Goal: Task Accomplishment & Management: Manage account settings

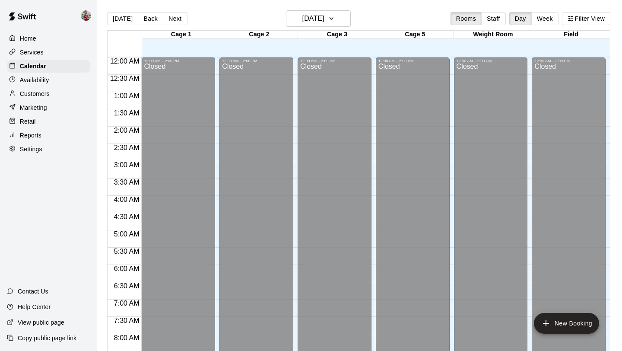
scroll to position [478, 0]
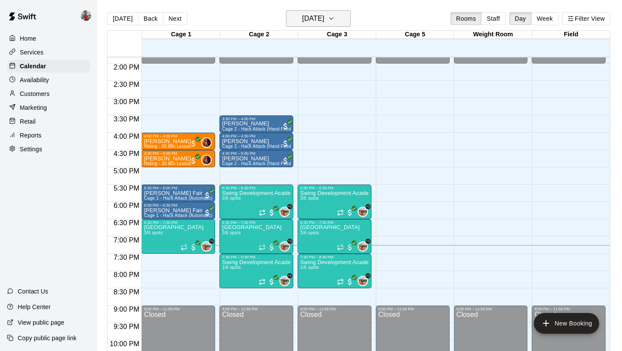
click at [319, 19] on h6 "[DATE]" at bounding box center [314, 19] width 22 height 12
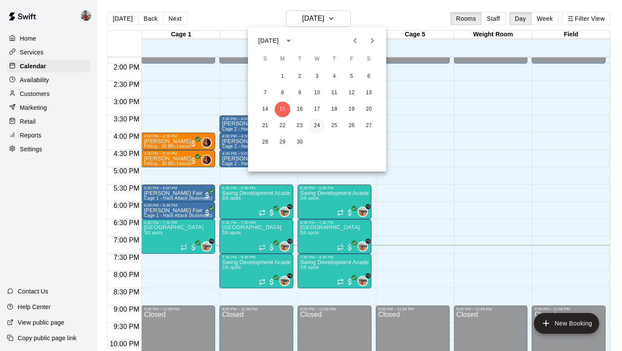
click at [318, 128] on button "24" at bounding box center [317, 126] width 16 height 16
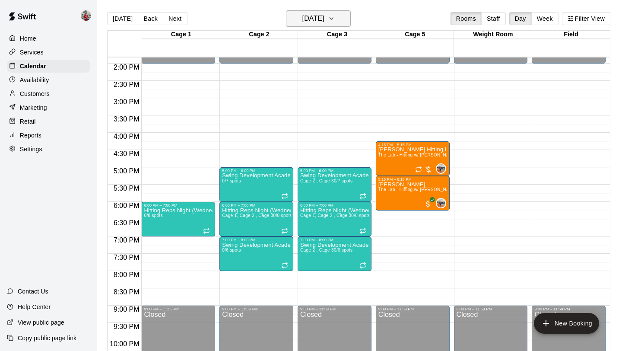
click at [323, 19] on h6 "[DATE]" at bounding box center [314, 19] width 22 height 12
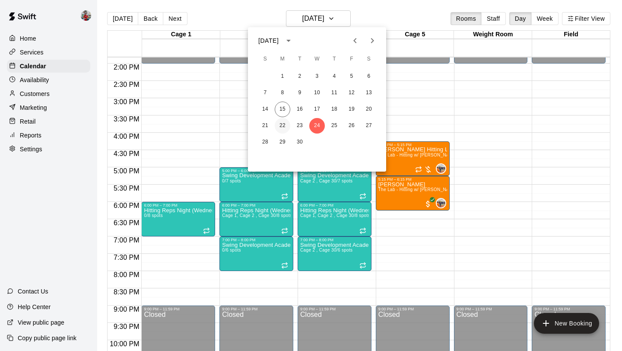
click at [280, 122] on button "22" at bounding box center [283, 126] width 16 height 16
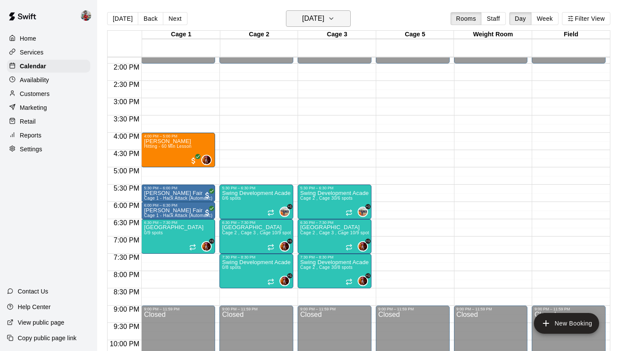
click at [336, 12] on button "[DATE]" at bounding box center [318, 18] width 65 height 16
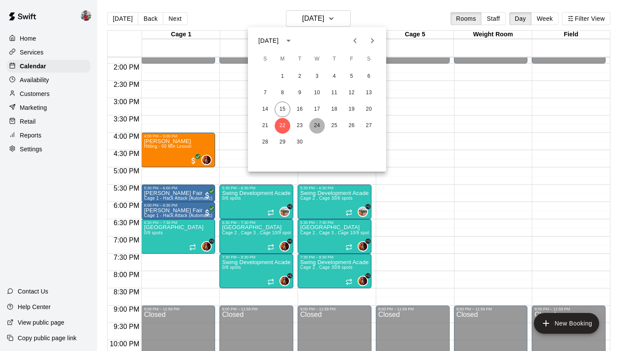
click at [322, 128] on button "24" at bounding box center [317, 126] width 16 height 16
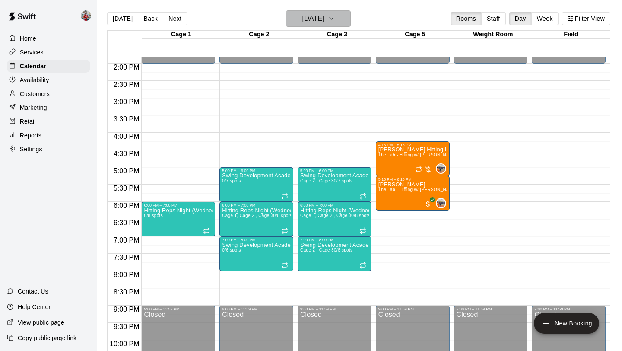
click at [319, 25] on h6 "[DATE]" at bounding box center [314, 19] width 22 height 12
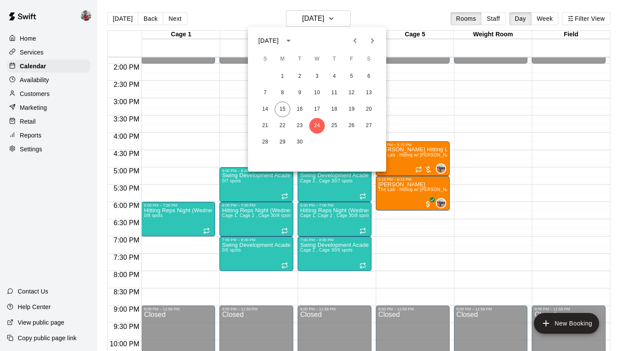
click at [198, 89] on div at bounding box center [311, 175] width 622 height 351
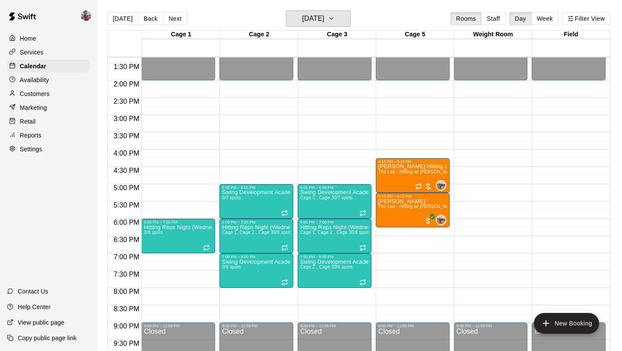
scroll to position [462, 0]
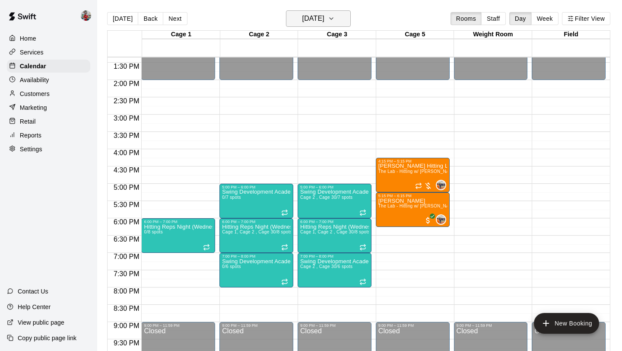
click at [325, 17] on h6 "[DATE]" at bounding box center [314, 19] width 22 height 12
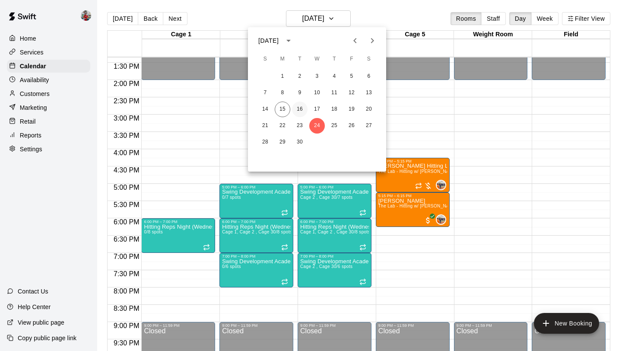
click at [296, 108] on button "16" at bounding box center [300, 110] width 16 height 16
